Goal: Task Accomplishment & Management: Use online tool/utility

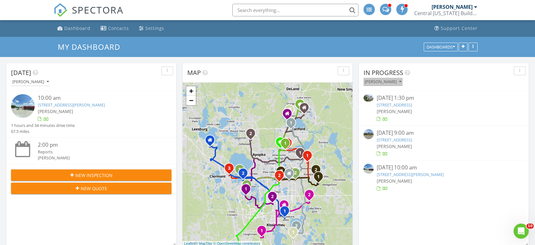
click at [401, 81] on div "[PERSON_NAME]" at bounding box center [383, 82] width 37 height 4
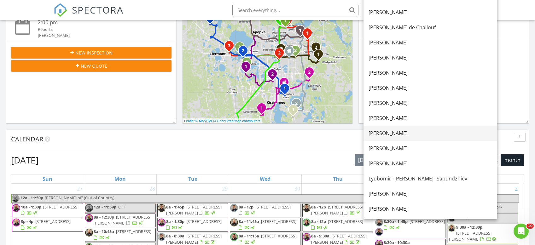
scroll to position [126, 0]
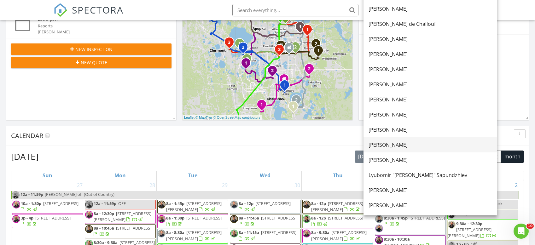
click at [389, 147] on div "[PERSON_NAME]" at bounding box center [431, 145] width 124 height 8
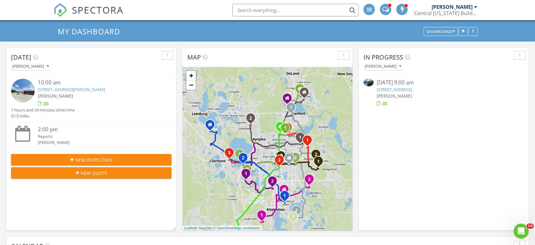
scroll to position [0, 0]
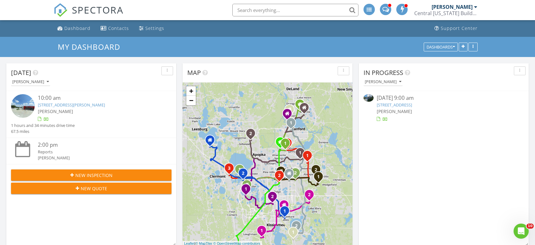
click at [400, 106] on link "5210 Orchard Oriole Loop , Bartow, FL 33830" at bounding box center [394, 105] width 35 height 6
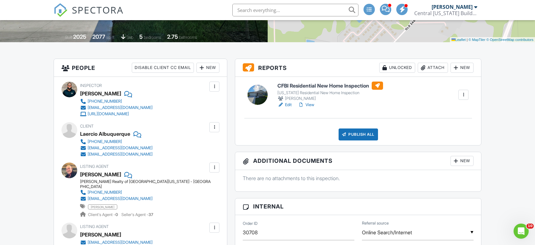
click at [357, 136] on div "Publish All" at bounding box center [358, 135] width 39 height 12
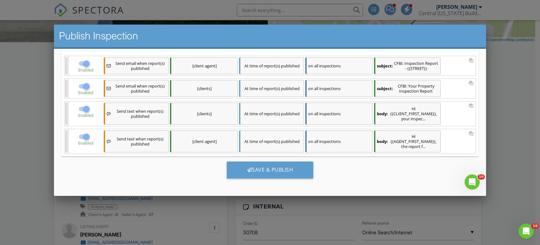
scroll to position [1, 0]
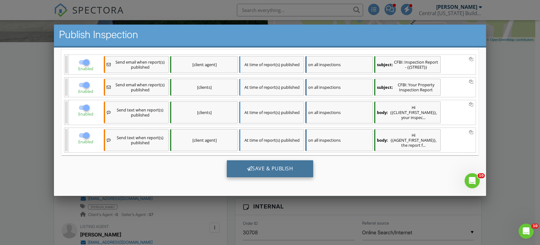
click at [273, 169] on div "Save & Publish" at bounding box center [270, 168] width 87 height 17
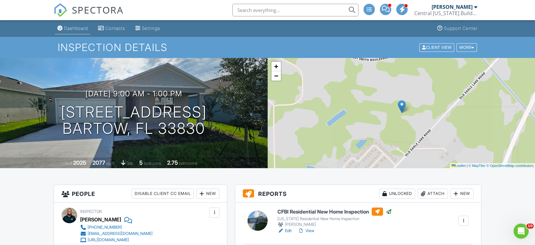
click at [76, 29] on div "Dashboard" at bounding box center [76, 28] width 24 height 5
